Goal: Information Seeking & Learning: Learn about a topic

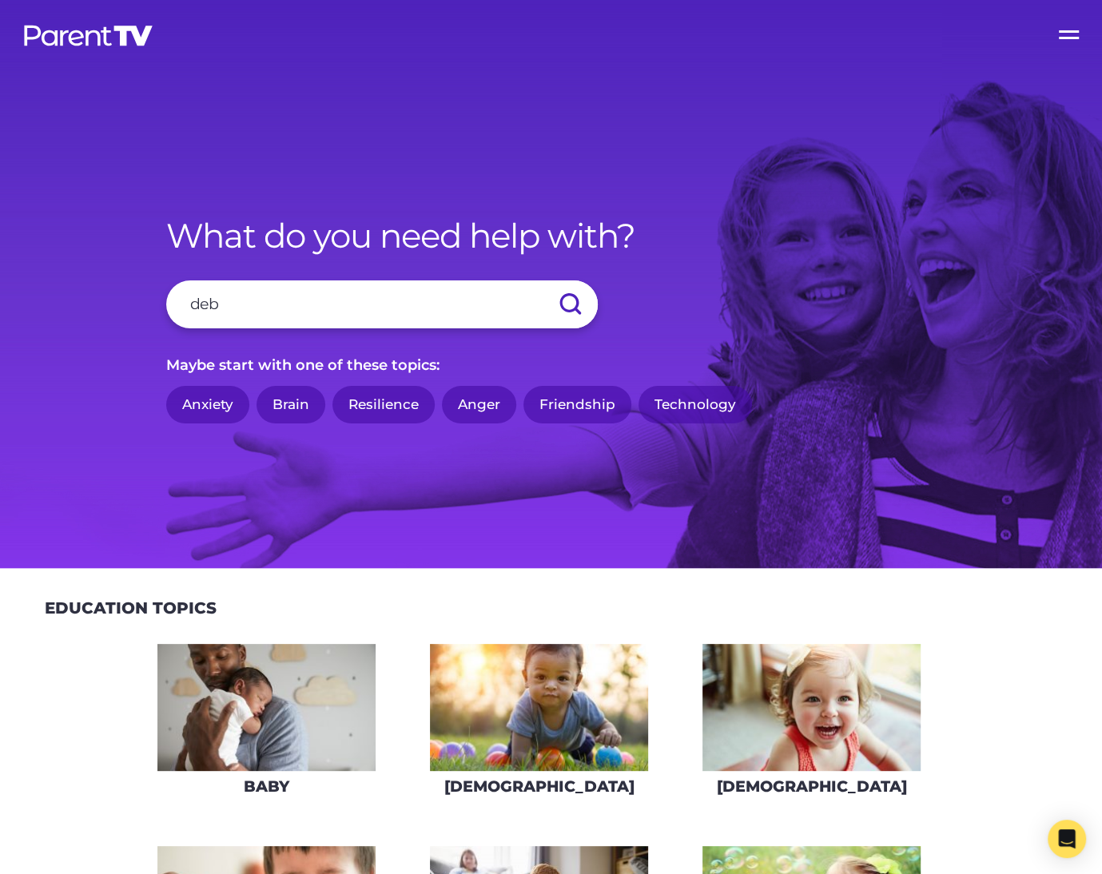
type input "deb"
click at [542, 280] on input "submit" at bounding box center [570, 304] width 56 height 48
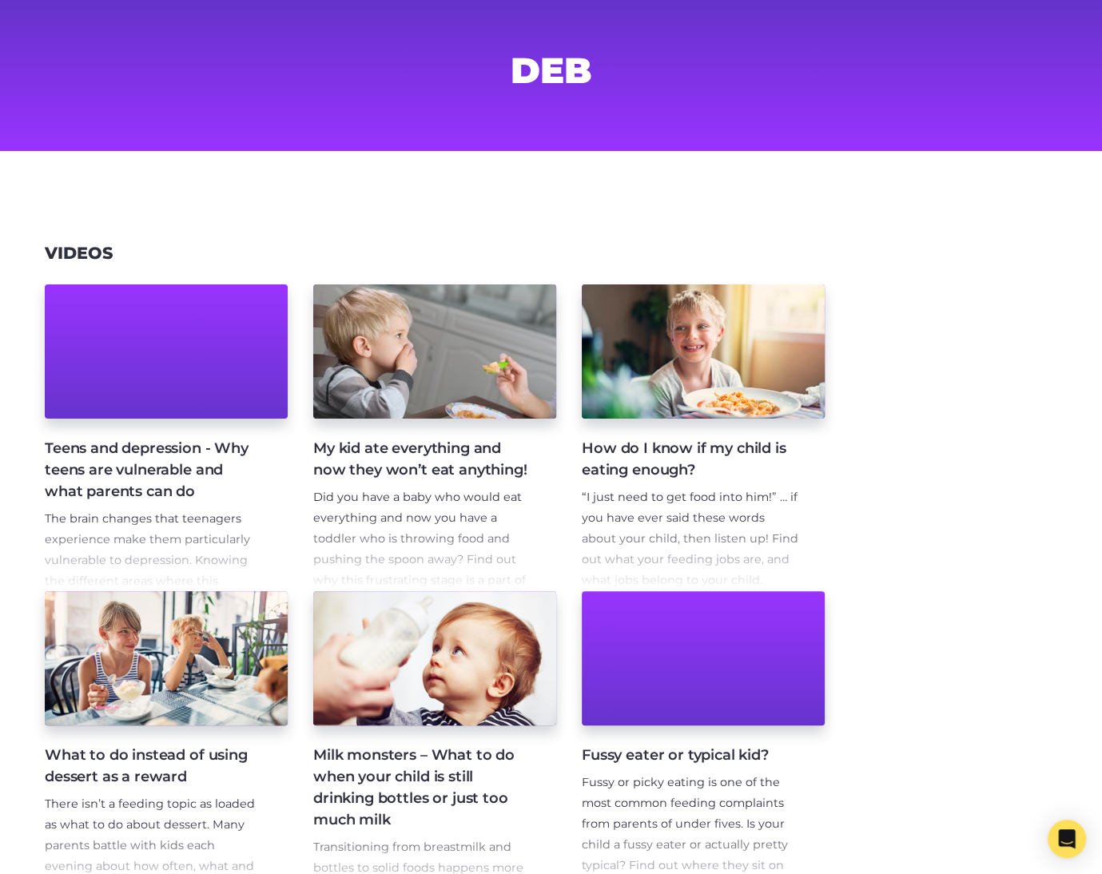
scroll to position [341, 0]
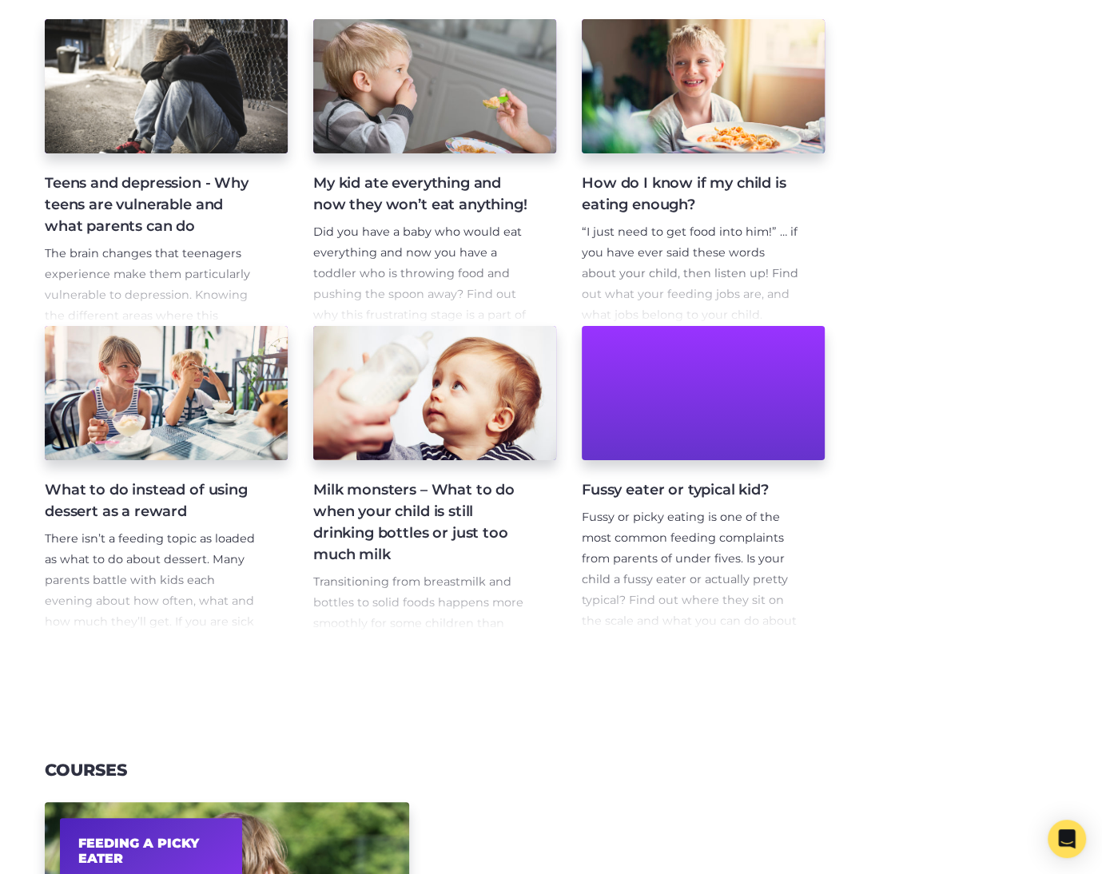
click at [367, 662] on section "Videos Teens and depression - Why teens are vulnerable and what parents can do …" at bounding box center [551, 315] width 1102 height 783
click at [197, 662] on section "Videos Teens and depression - Why teens are vulnerable and what parents can do …" at bounding box center [551, 315] width 1102 height 783
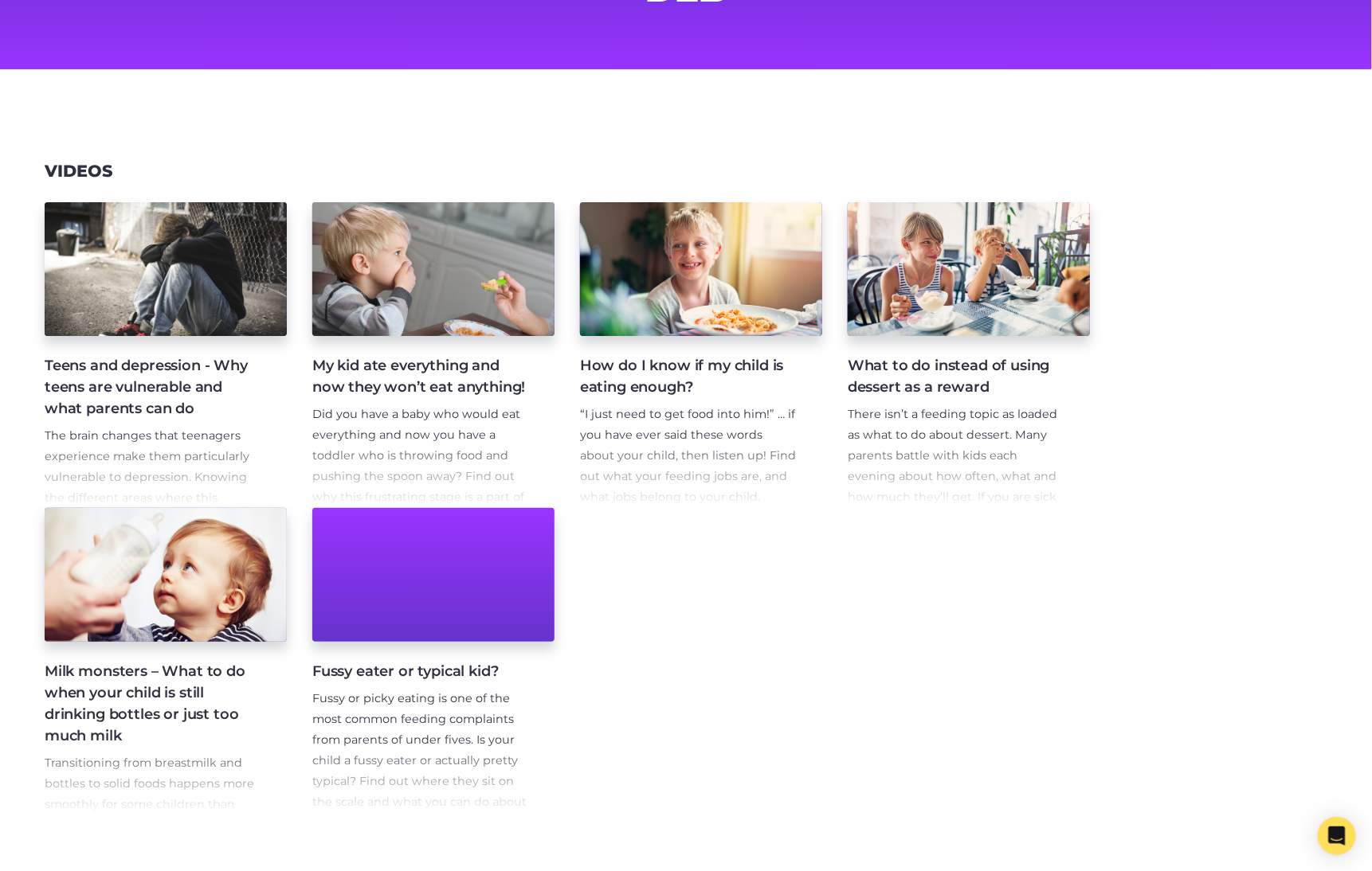
scroll to position [339, 0]
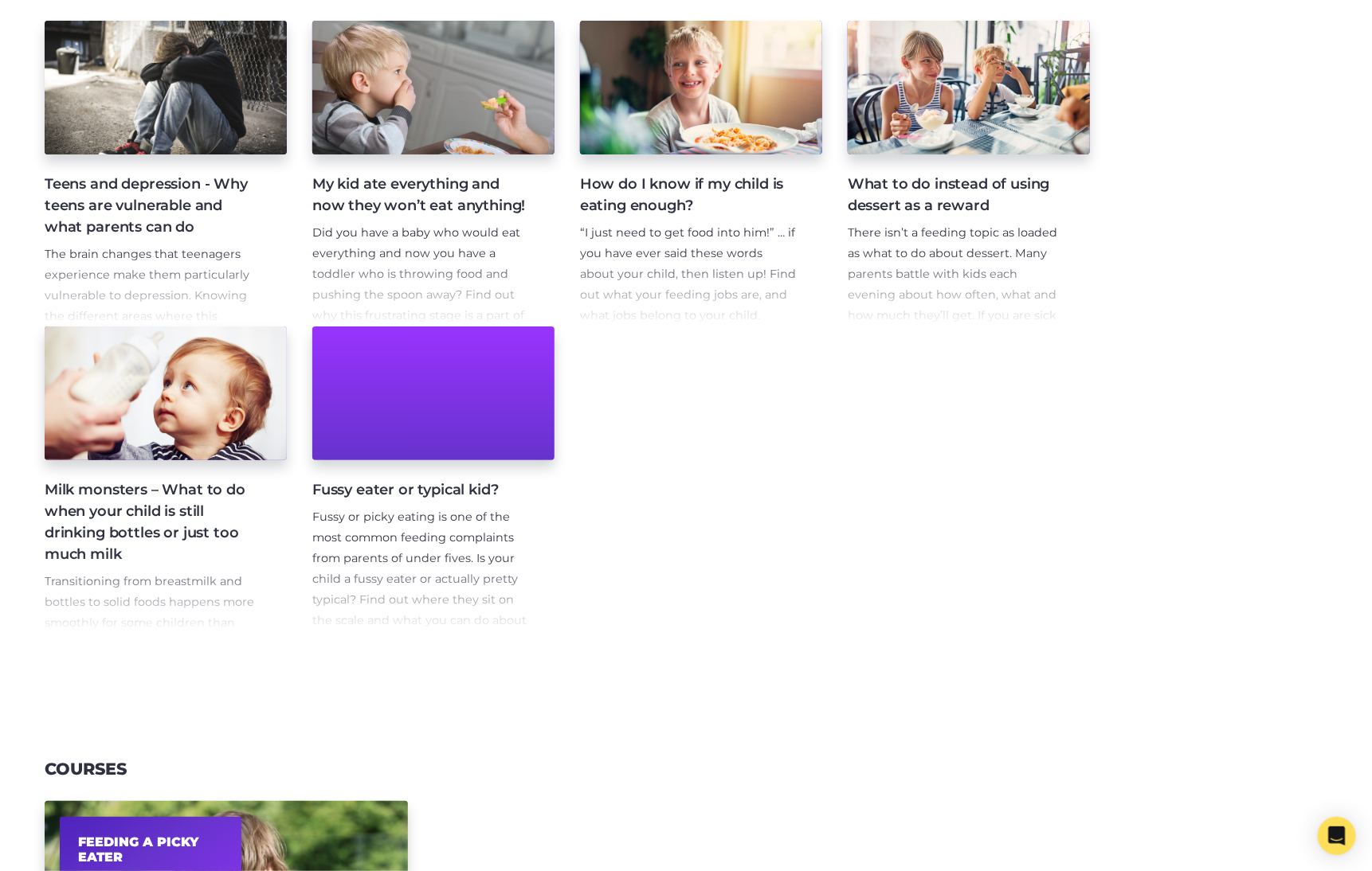
click at [901, 300] on p "There isn’t a feeding topic as loaded as what to do about dessert. Many parents…" at bounding box center [955, 337] width 216 height 227
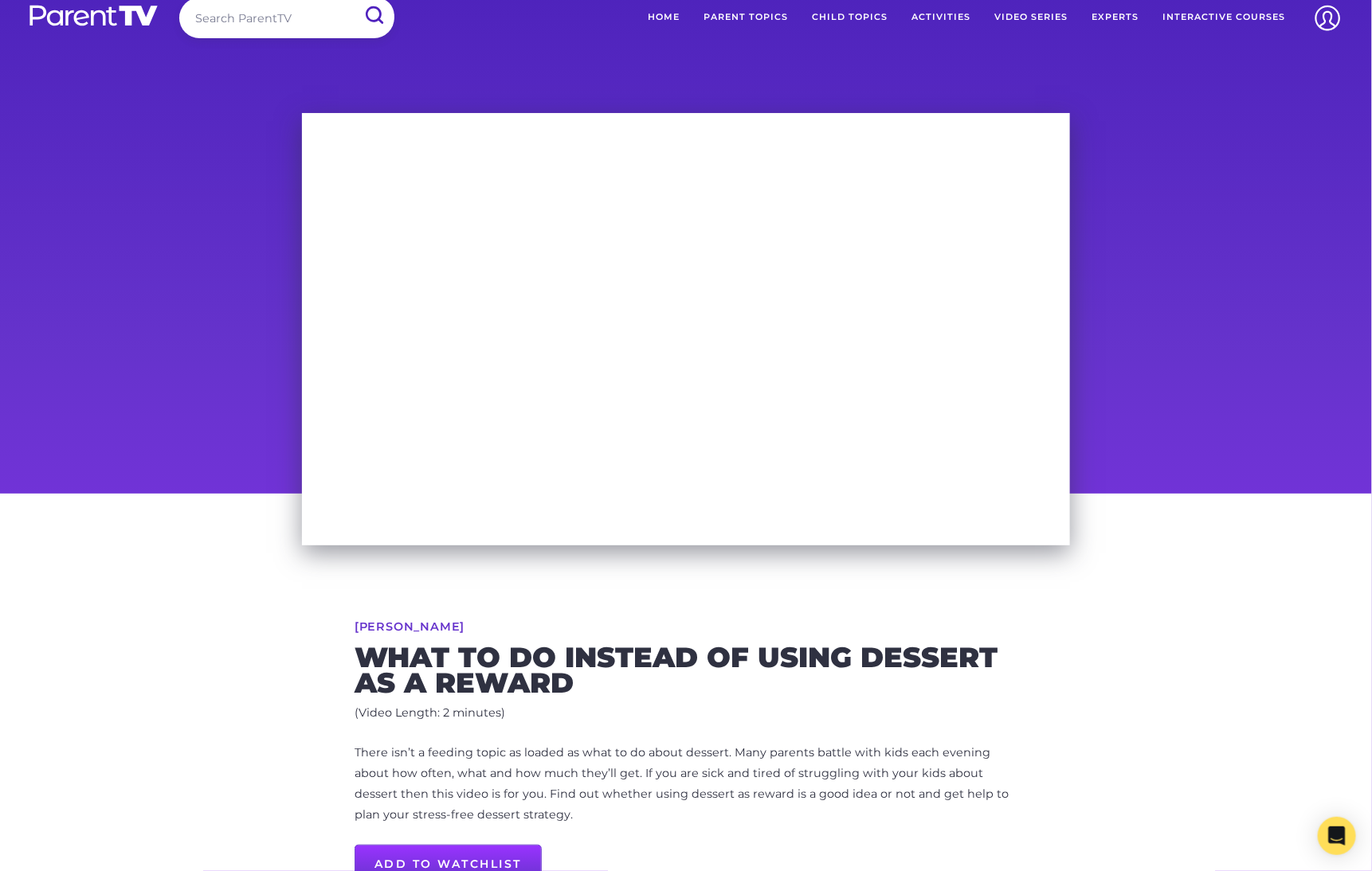
scroll to position [28, 0]
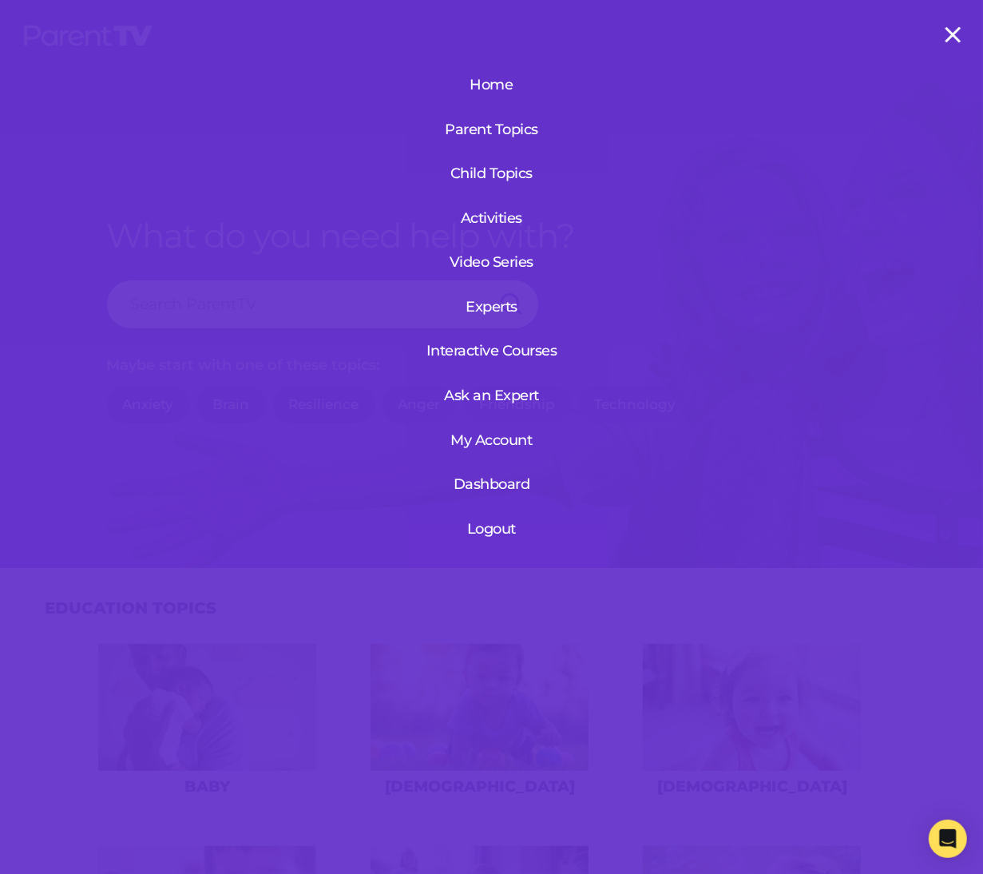
click at [952, 34] on label "Open Menu" at bounding box center [952, 32] width 64 height 64
click at [0, 0] on input "Open Menu" at bounding box center [0, 0] width 0 height 0
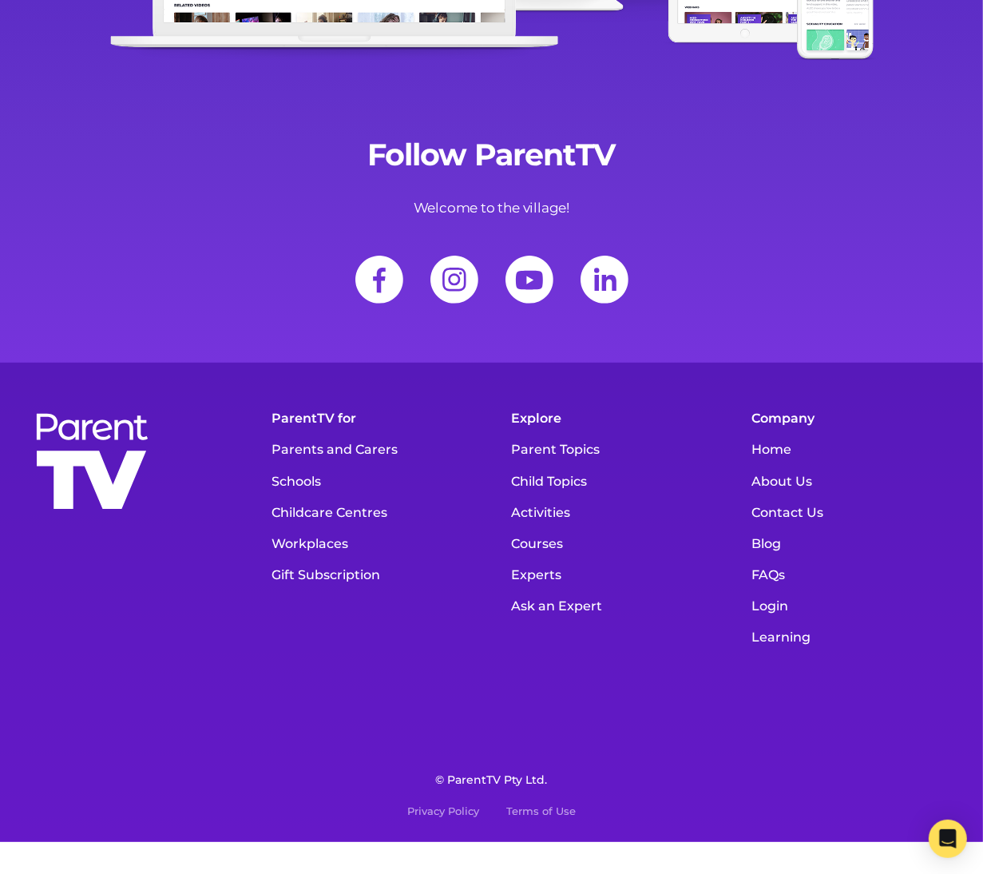
scroll to position [4288, 0]
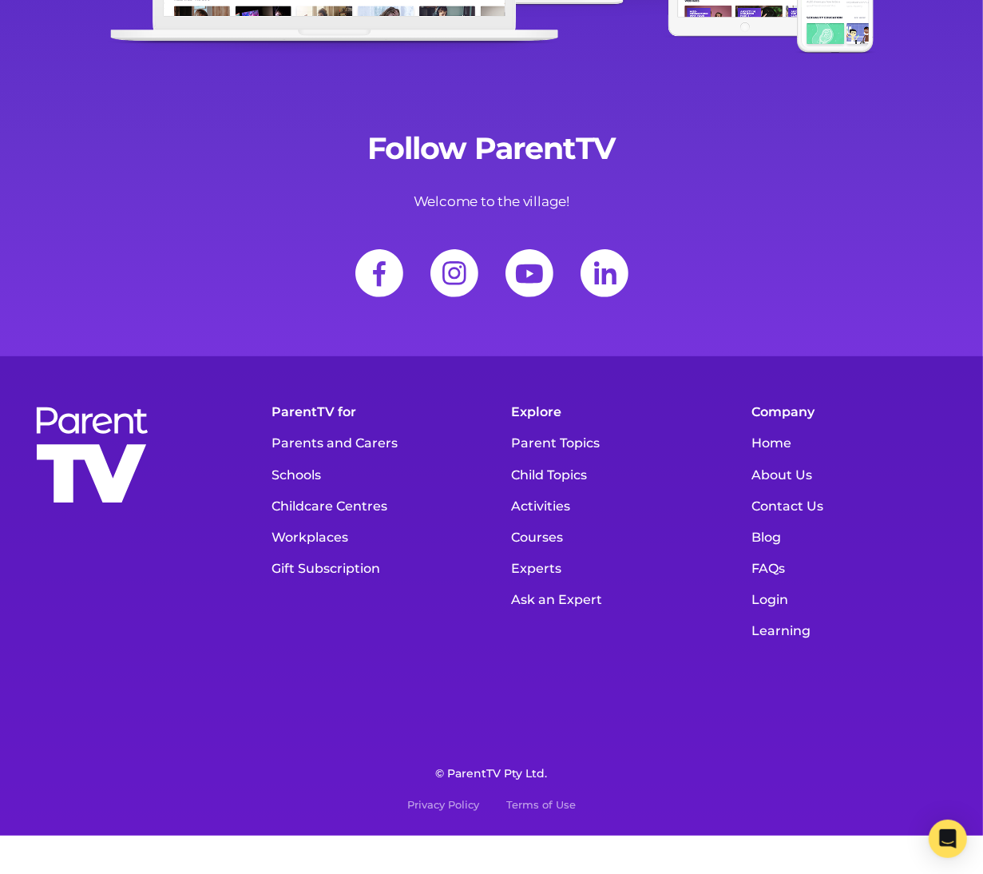
click at [776, 530] on link "Blog" at bounding box center [852, 537] width 216 height 31
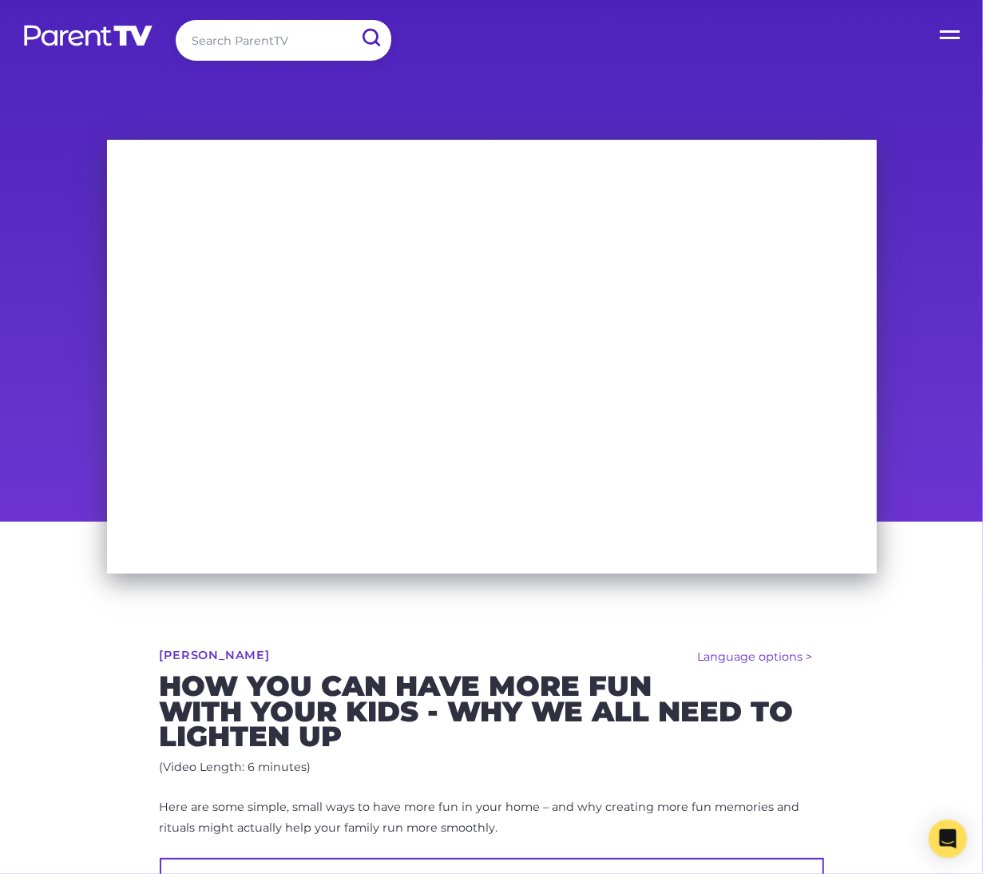
click at [272, 37] on input "search" at bounding box center [284, 40] width 216 height 41
type input "movie"
click at [350, 20] on input "submit" at bounding box center [371, 38] width 42 height 36
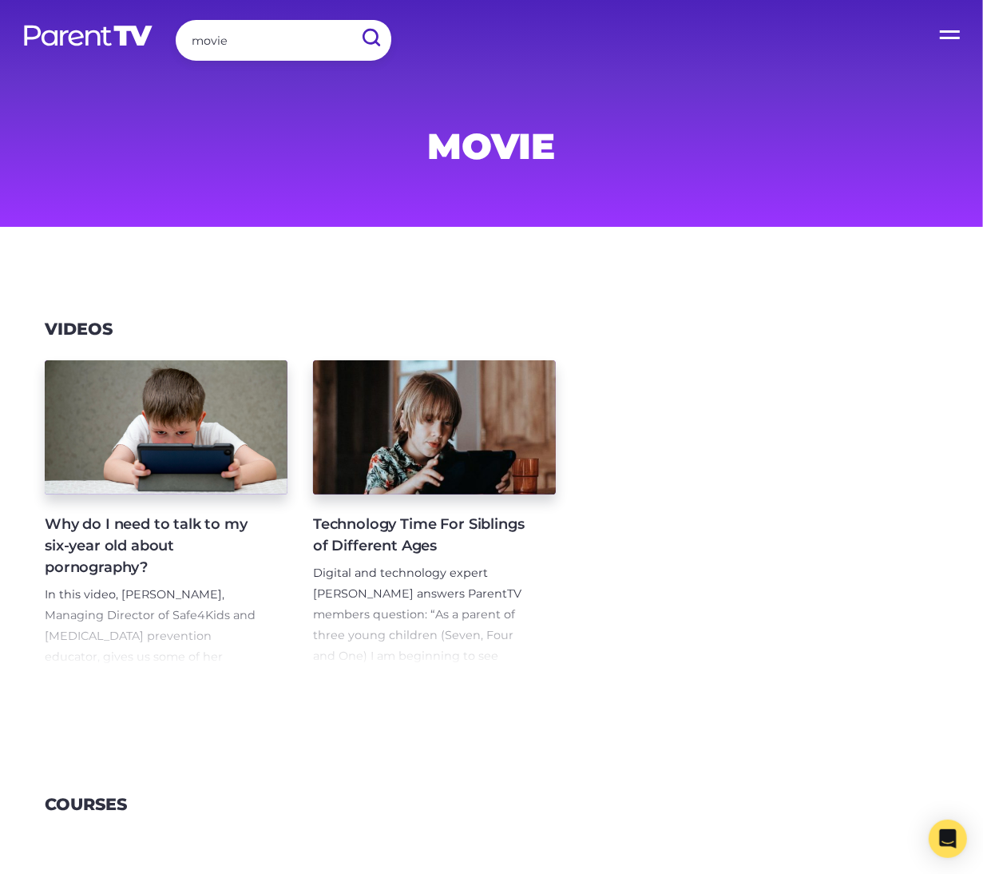
click at [431, 574] on span "Digital and technology expert [PERSON_NAME] answers ParentTV members question: …" at bounding box center [421, 832] width 217 height 532
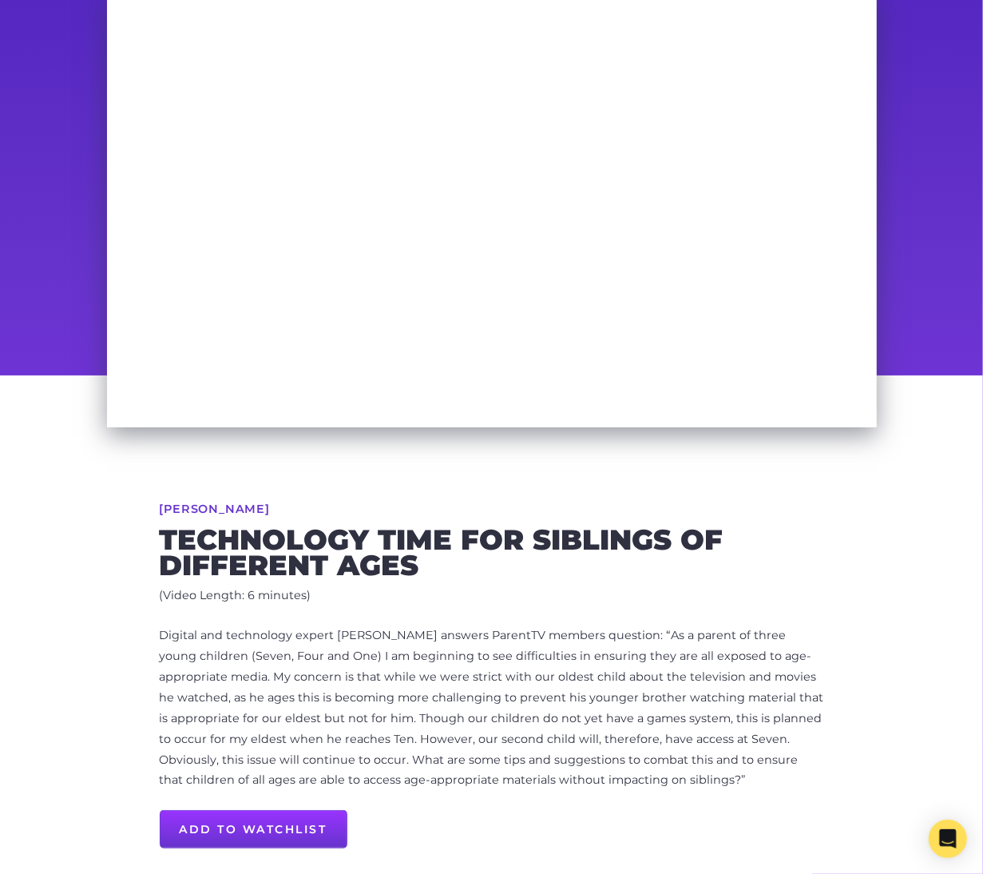
scroll to position [118, 0]
